Goal: Find specific page/section: Find specific page/section

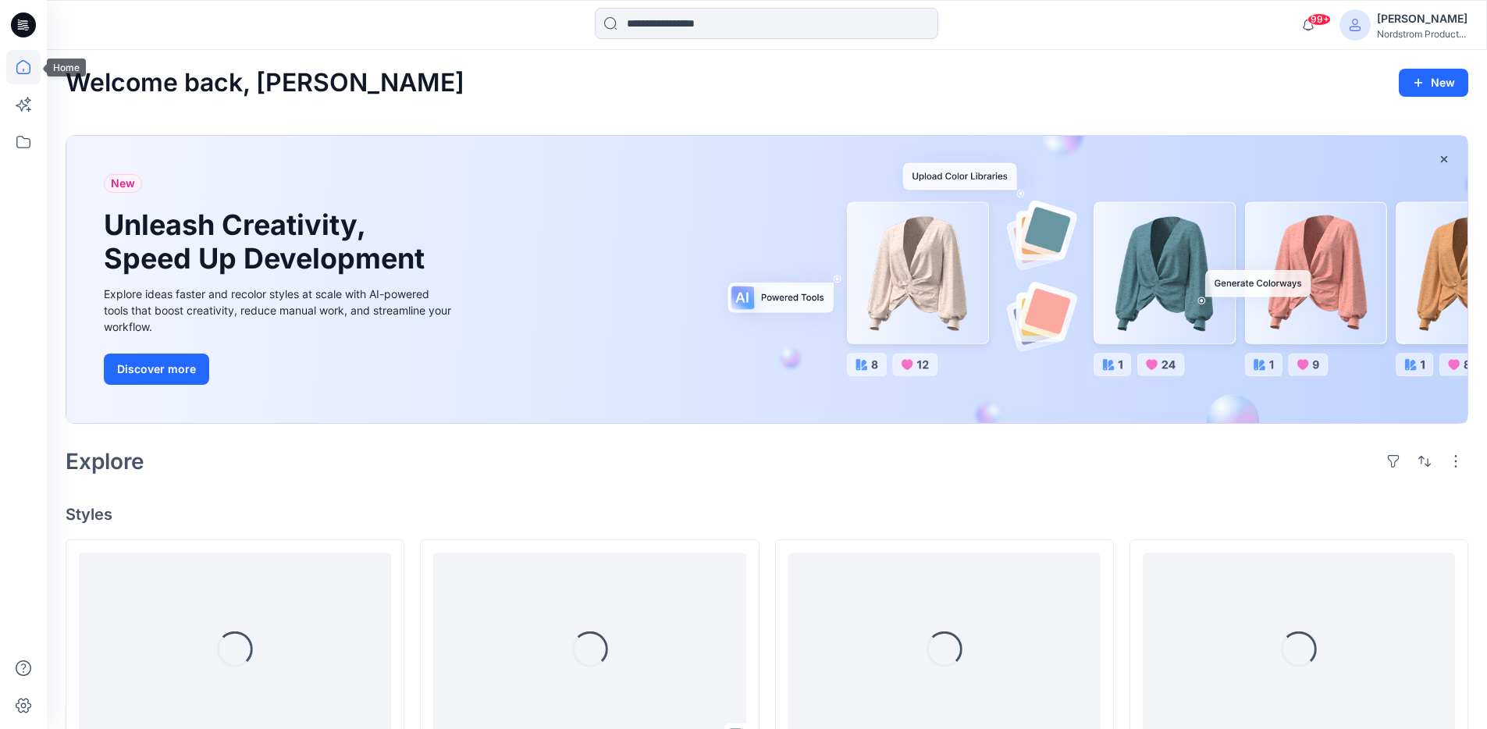
click at [27, 79] on icon at bounding box center [23, 67] width 34 height 34
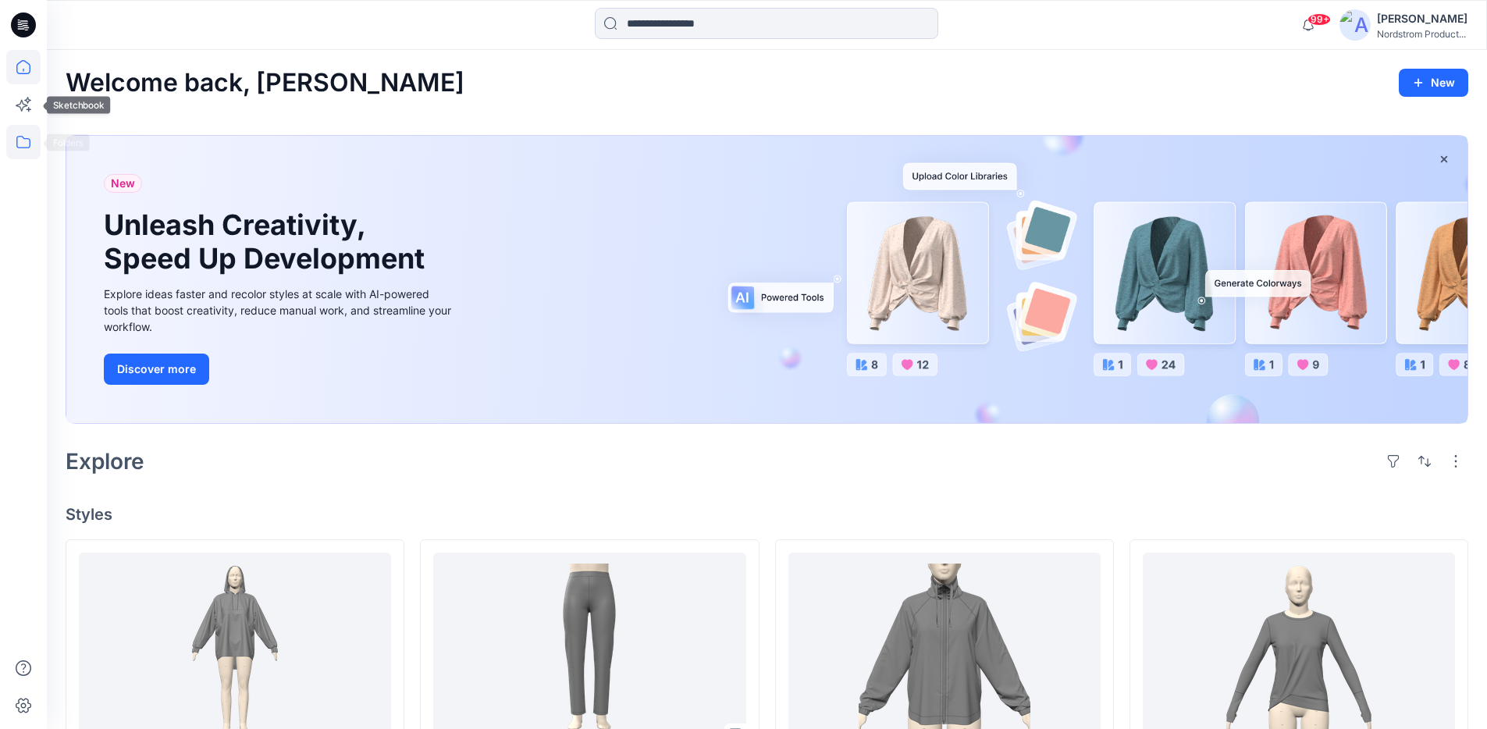
click at [23, 145] on icon at bounding box center [23, 142] width 34 height 34
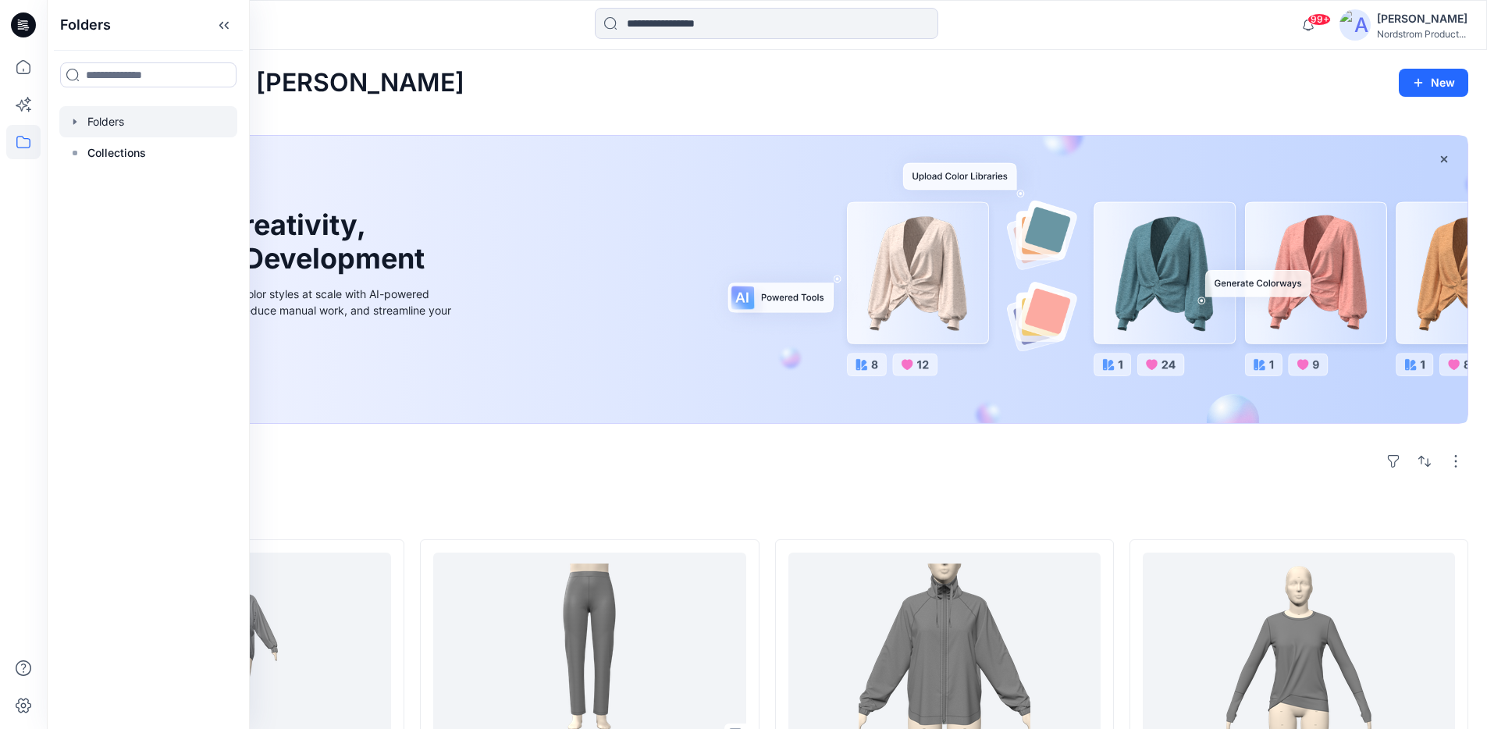
click at [97, 121] on div at bounding box center [148, 121] width 178 height 31
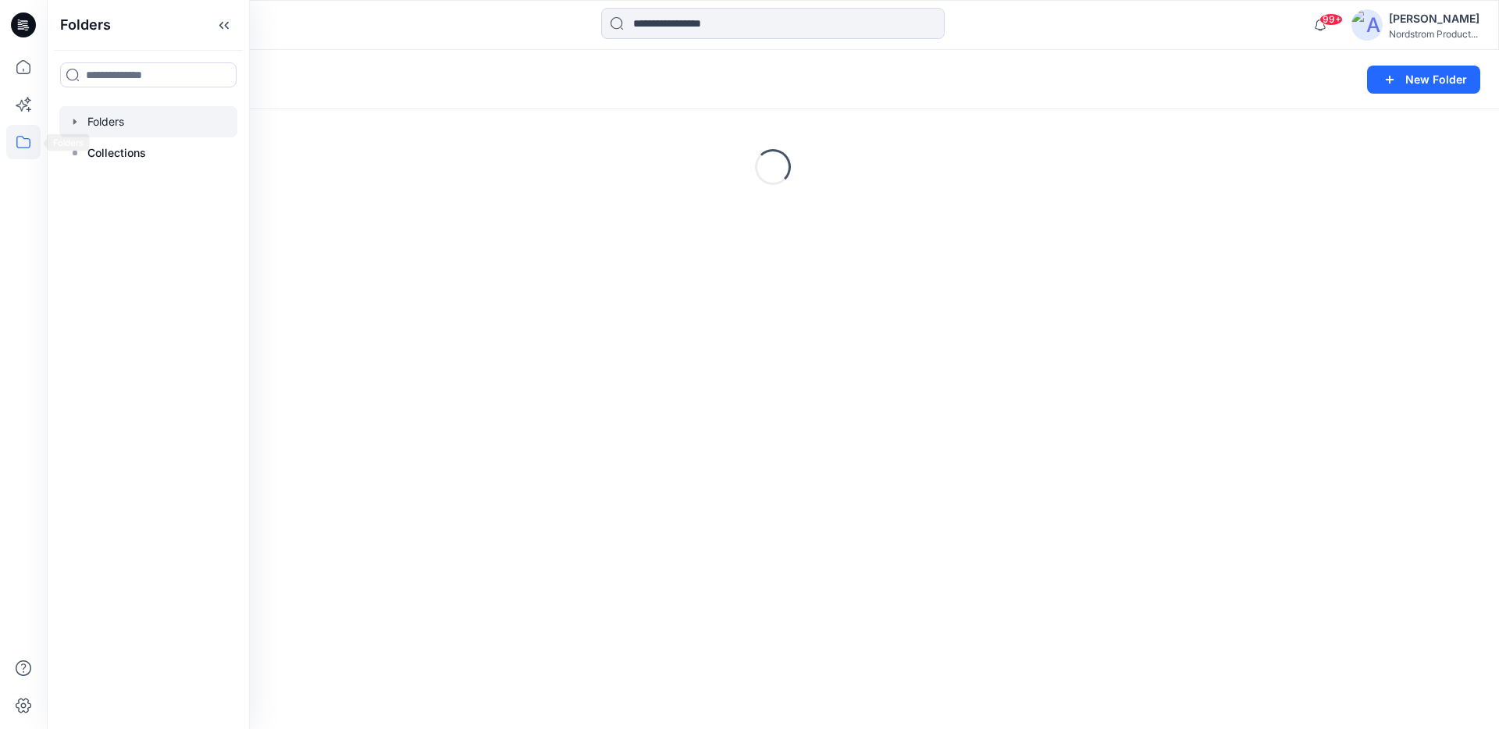
click at [3, 131] on div at bounding box center [23, 364] width 47 height 729
click at [21, 138] on icon at bounding box center [23, 142] width 34 height 34
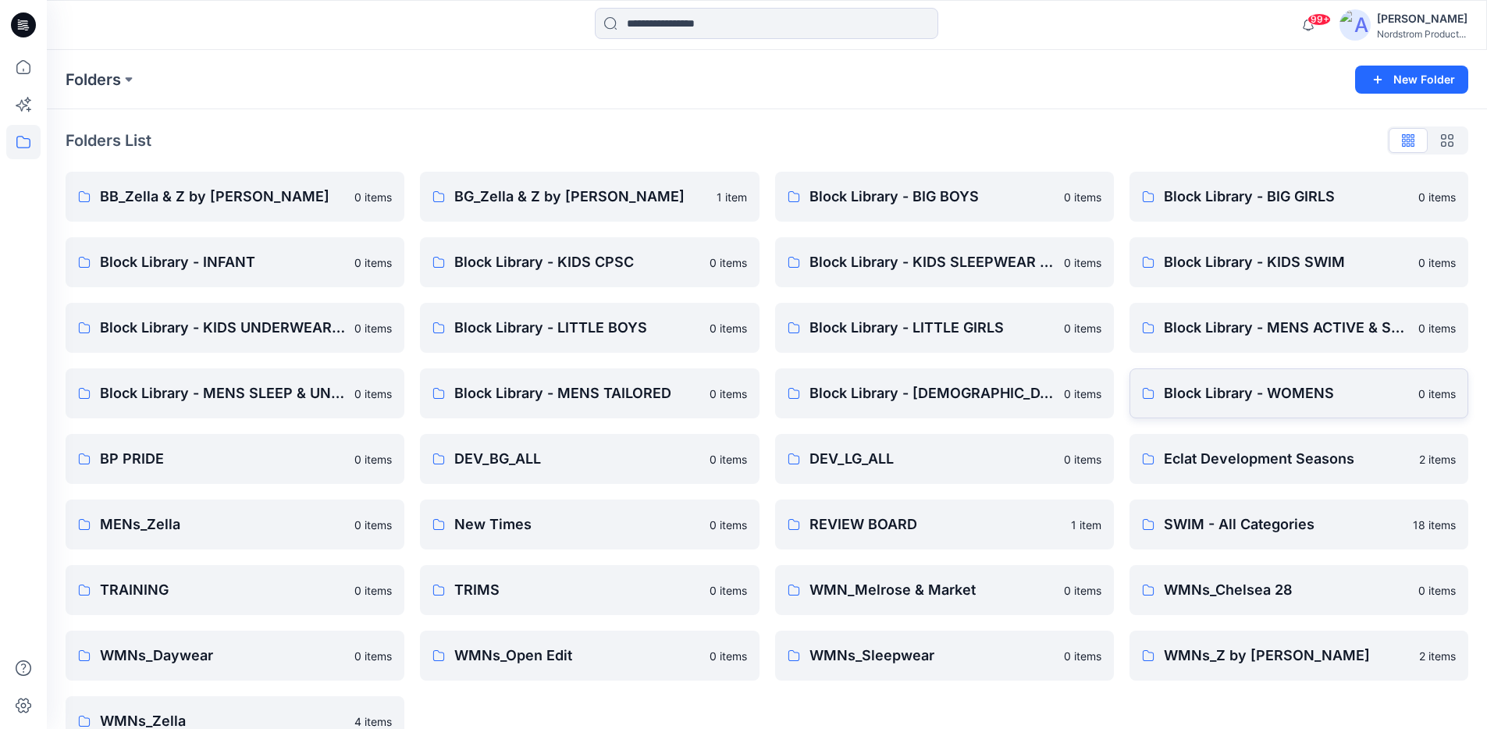
click at [1185, 388] on p "Block Library - WOMENS" at bounding box center [1286, 394] width 245 height 22
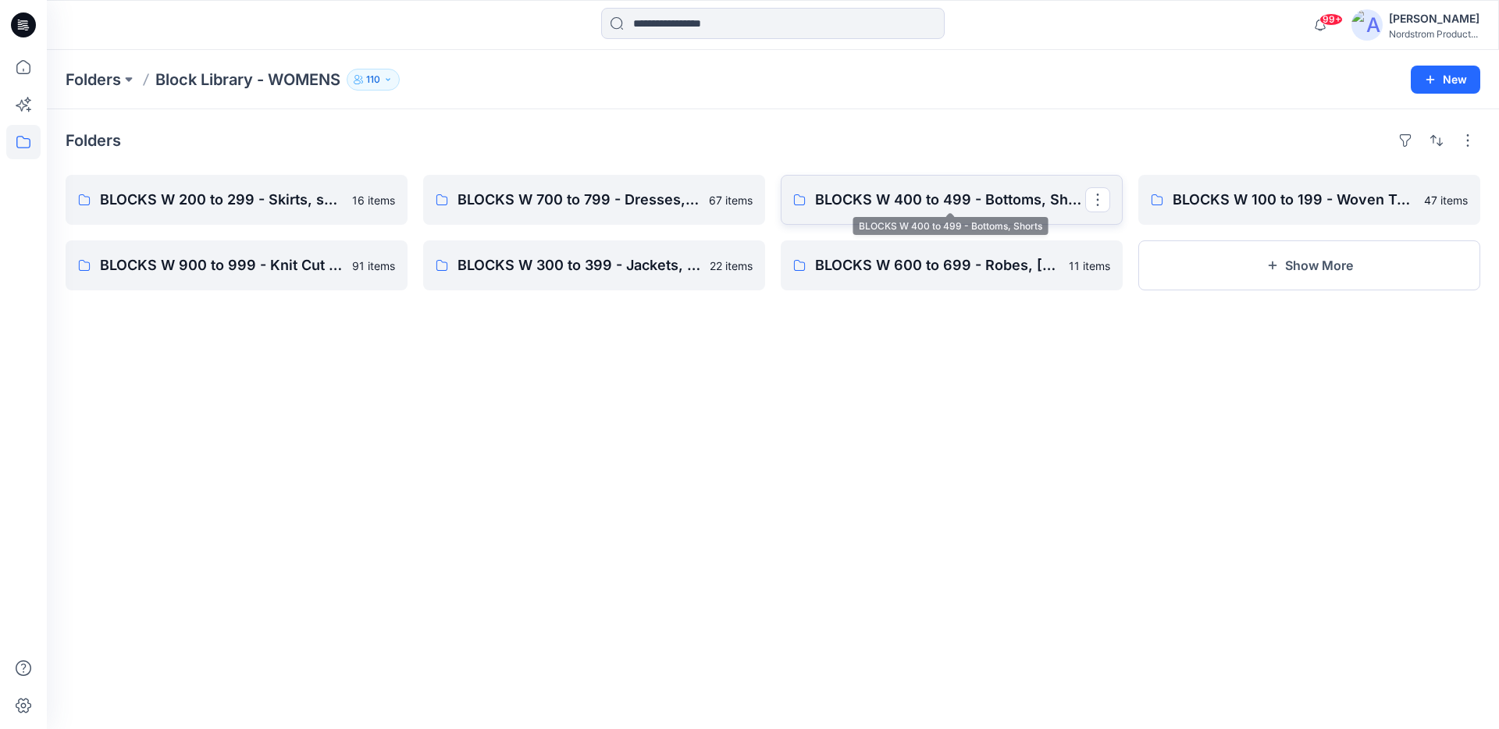
click at [898, 191] on p "BLOCKS W 400 to 499 - Bottoms, Shorts" at bounding box center [950, 200] width 270 height 22
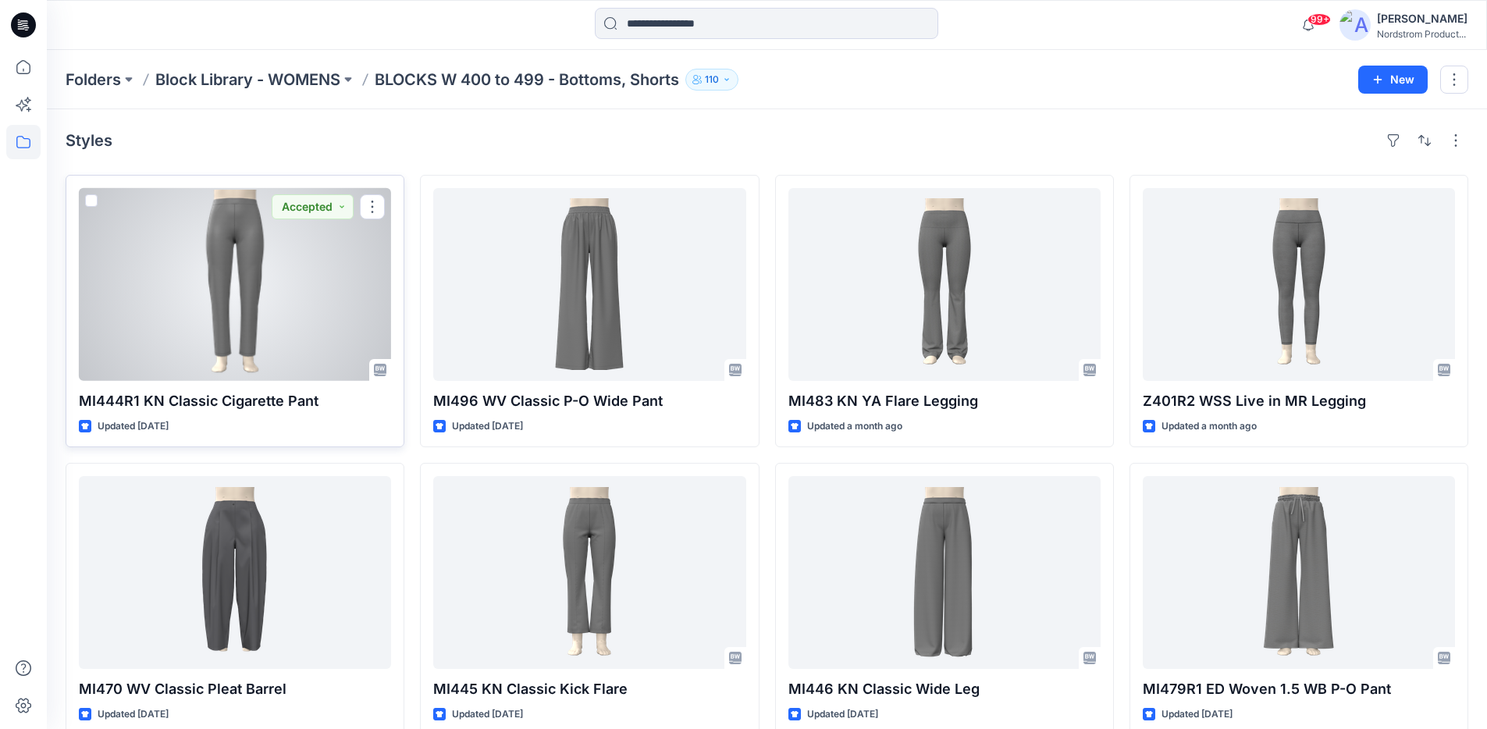
click at [229, 402] on p "MI444R1 KN Classic Cigarette Pant" at bounding box center [235, 401] width 312 height 22
click at [204, 273] on div at bounding box center [235, 284] width 312 height 193
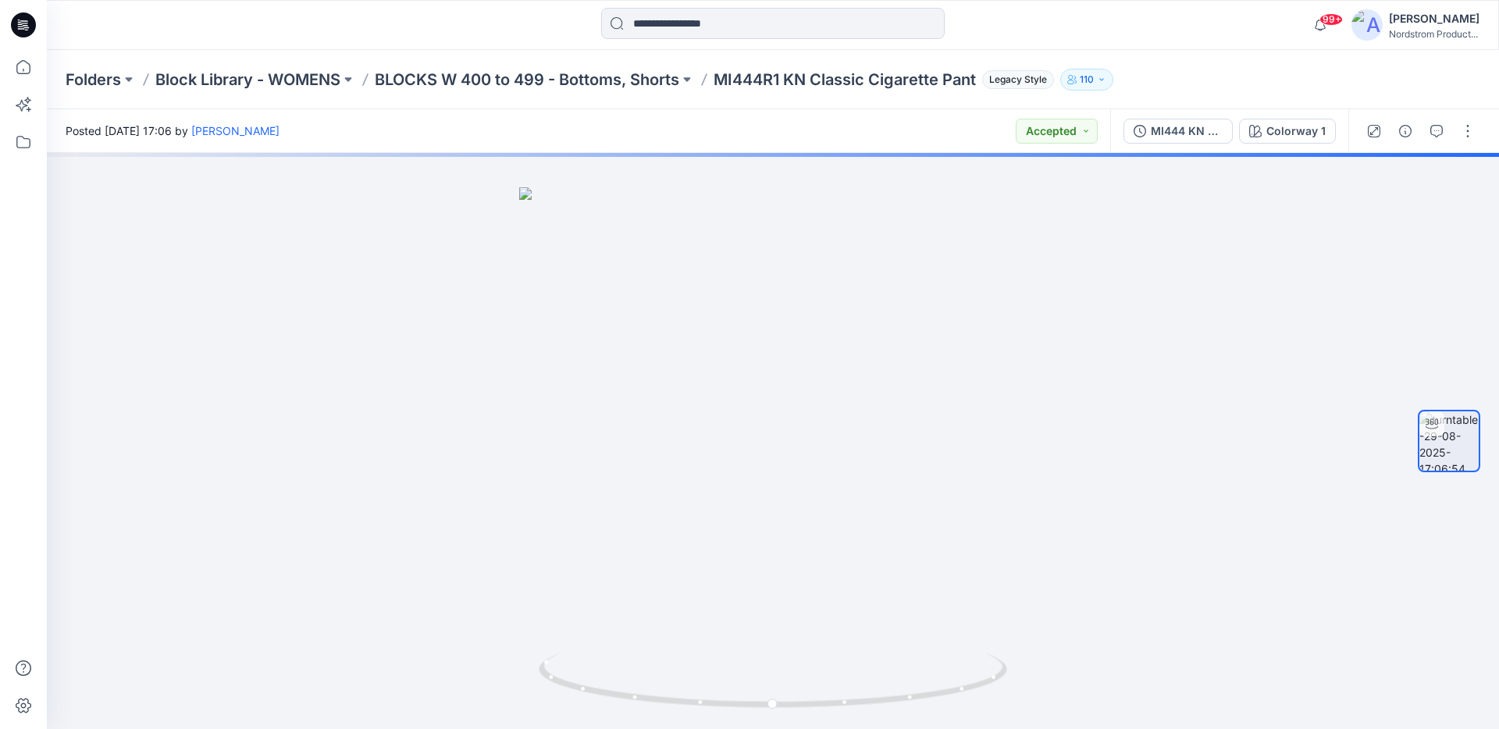
click at [754, 78] on p "MI444R1 KN Classic Cigarette Pant" at bounding box center [845, 80] width 262 height 22
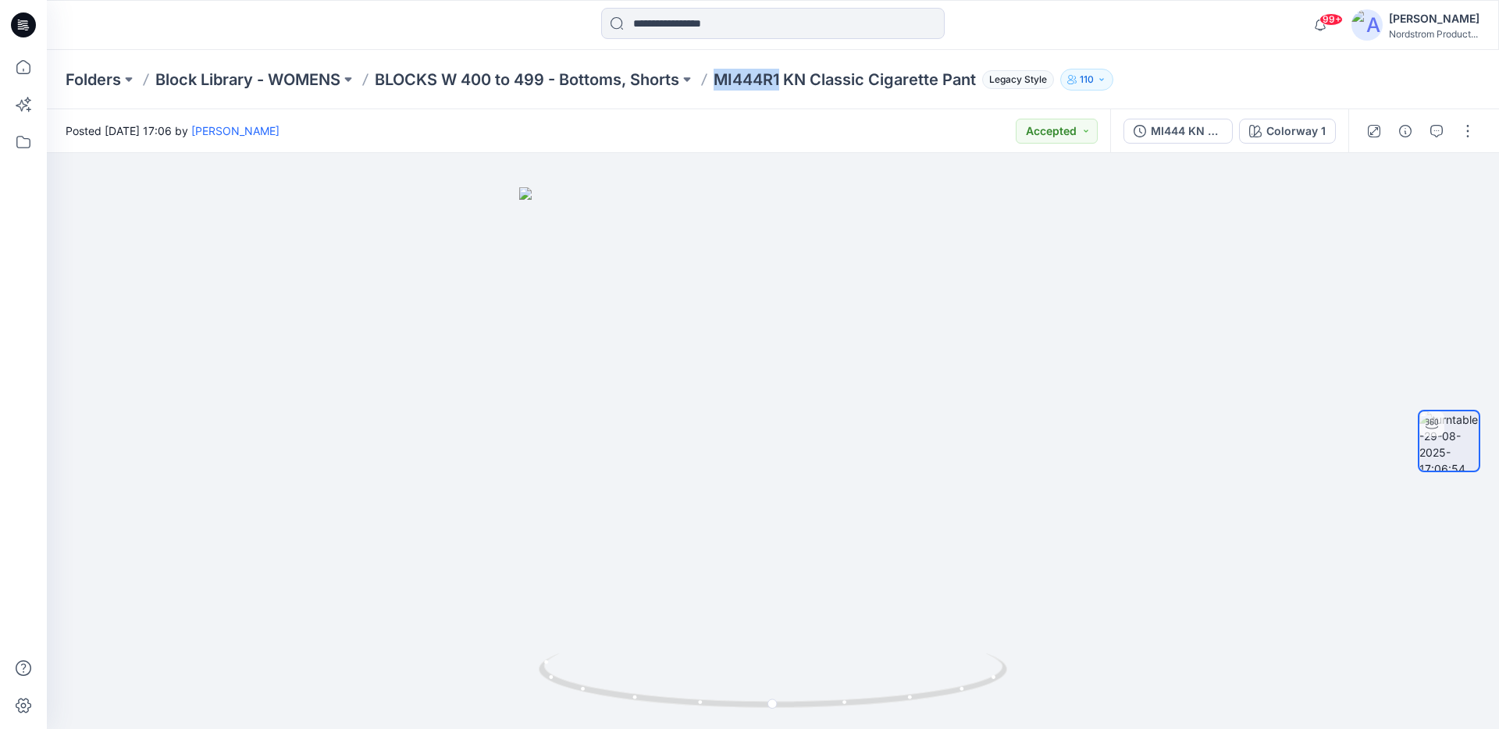
click at [754, 78] on p "MI444R1 KN Classic Cigarette Pant" at bounding box center [845, 80] width 262 height 22
copy p "MI444R1"
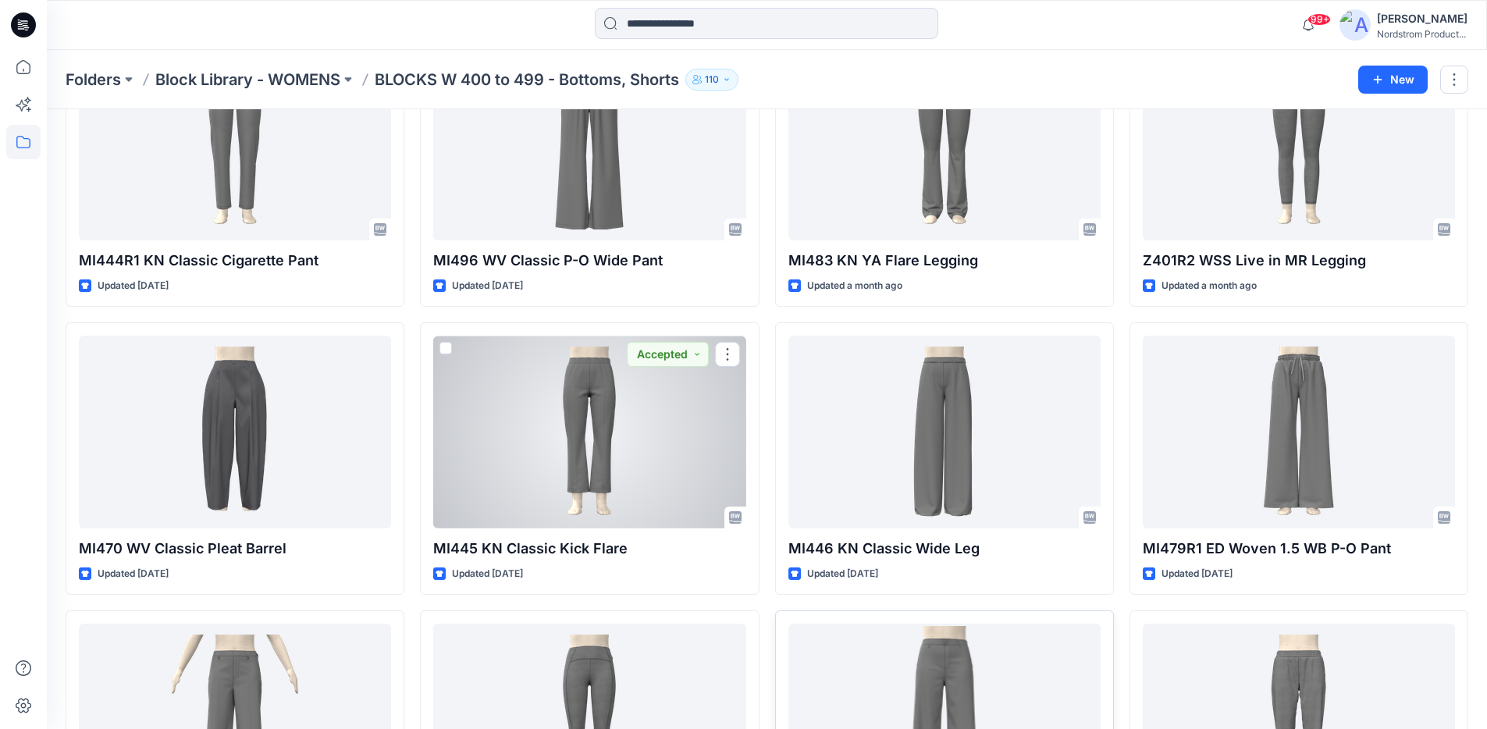
scroll to position [145, 0]
